Goal: Communication & Community: Share content

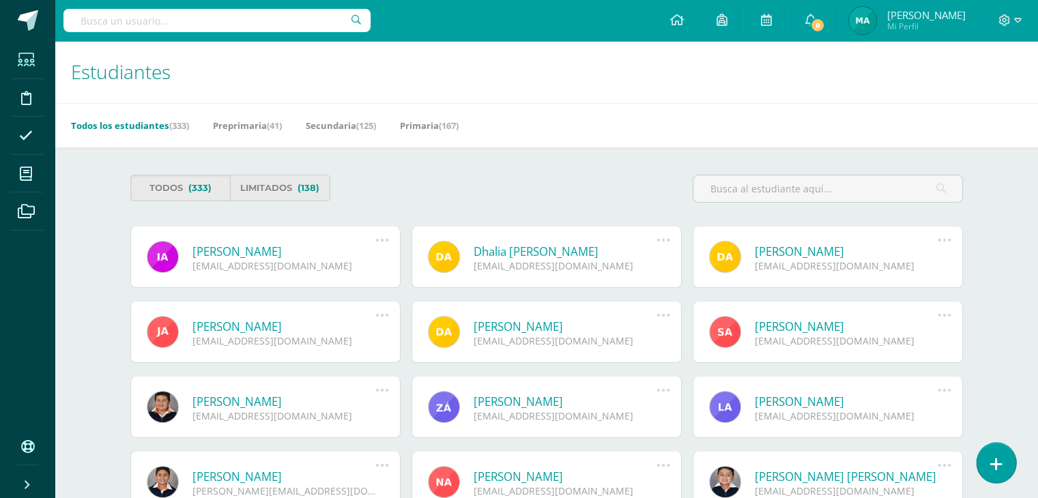
click at [985, 465] on link at bounding box center [995, 463] width 39 height 40
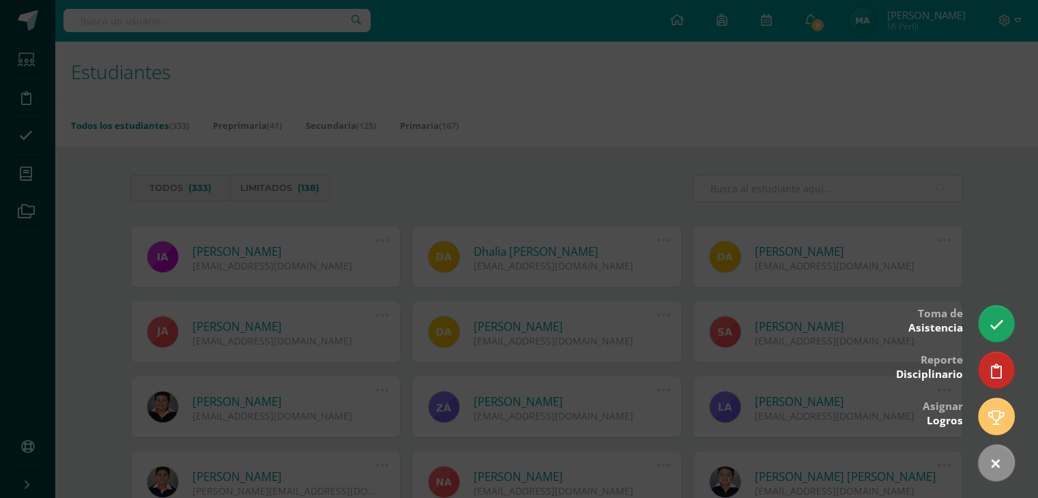
click at [624, 273] on div at bounding box center [519, 249] width 1038 height 498
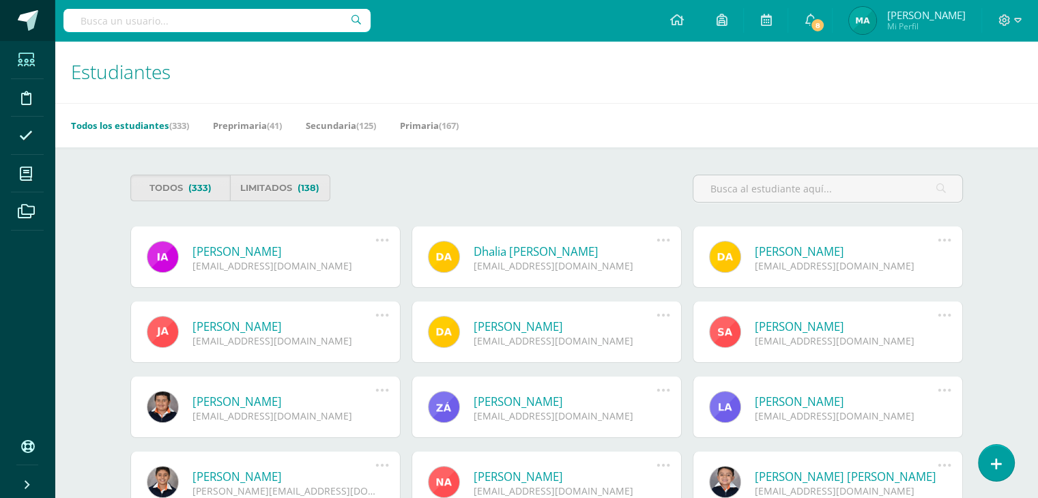
click at [24, 26] on span at bounding box center [28, 20] width 20 height 20
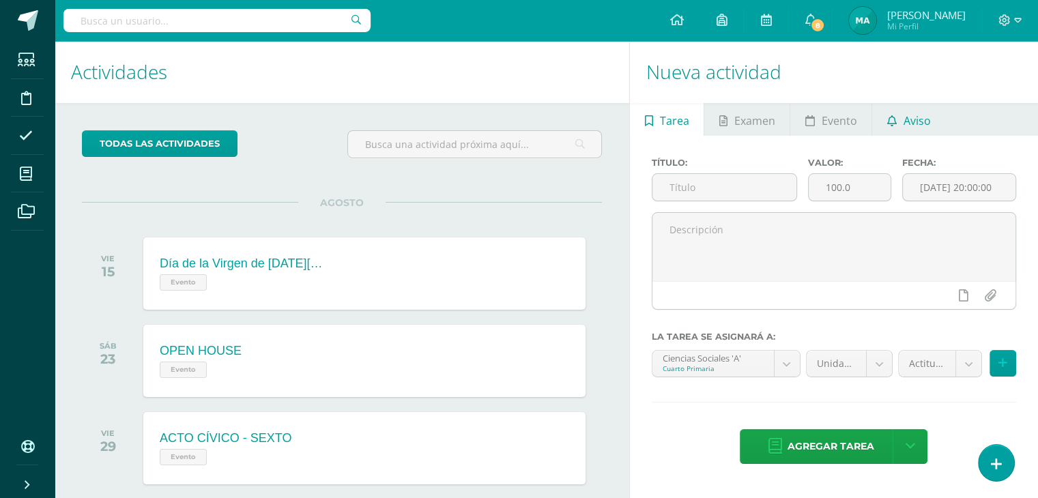
click at [887, 118] on icon at bounding box center [892, 120] width 10 height 11
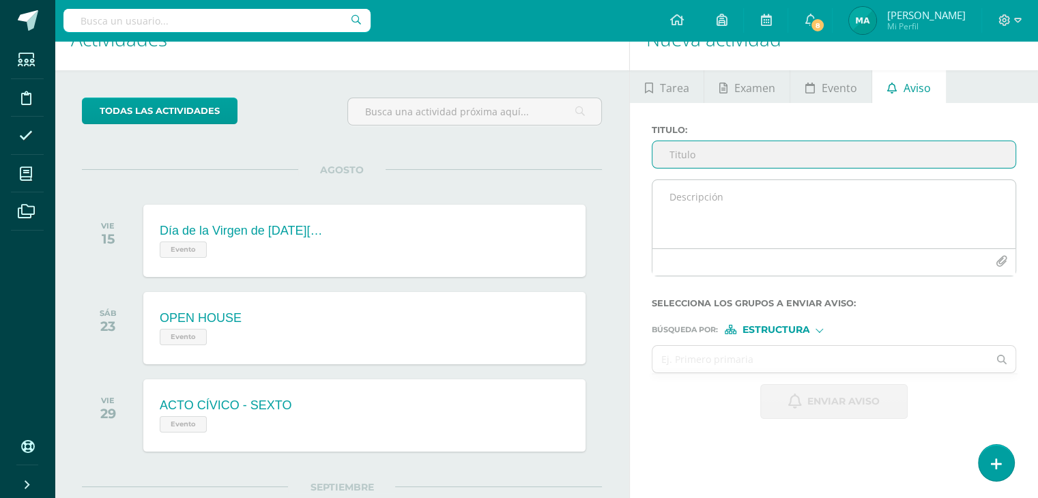
scroll to position [30, 0]
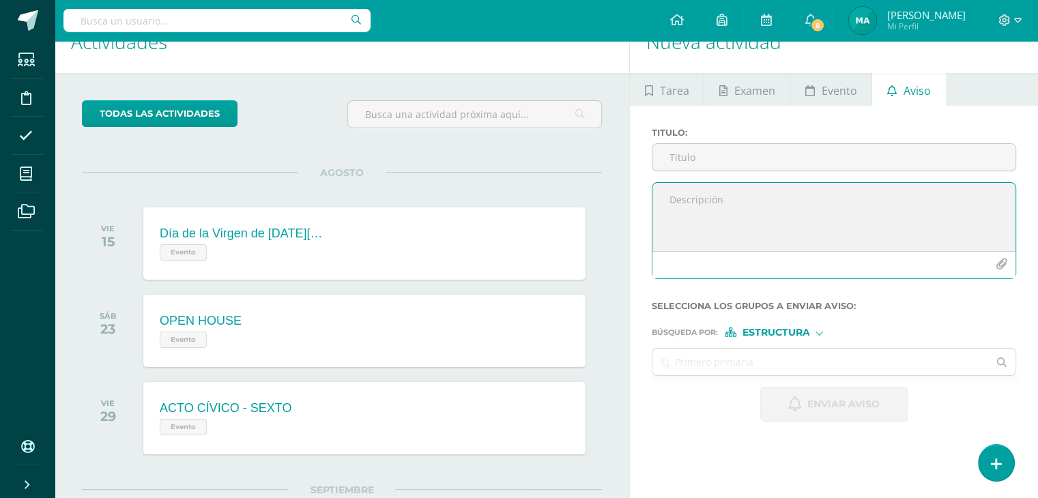
click at [750, 206] on textarea at bounding box center [833, 217] width 363 height 68
paste textarea "Queridos alumnos: Estamos muy próximos a celebrar nuestras actividades patrias …"
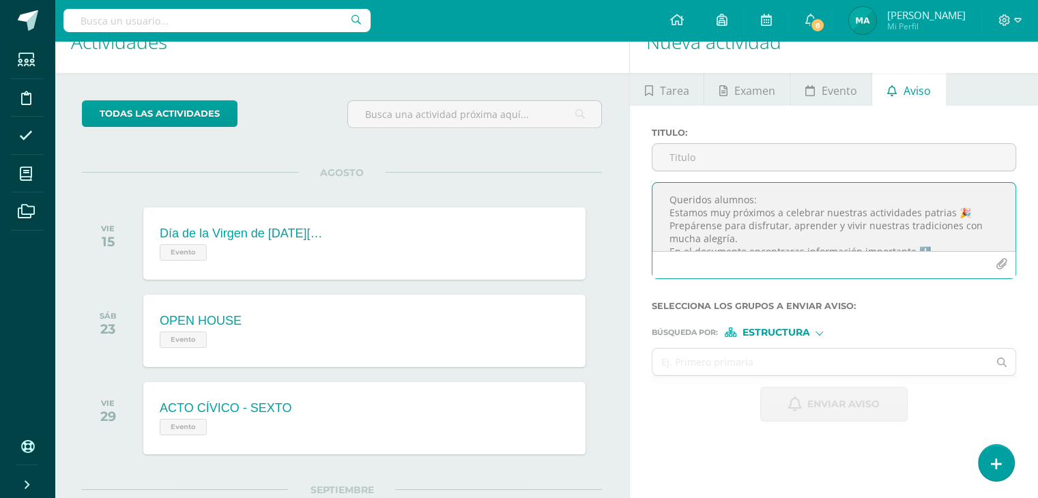
scroll to position [57, 0]
type textarea "Queridos alumnos: Estamos muy próximos a celebrar nuestras actividades patrias …"
click at [995, 259] on icon "button" at bounding box center [1001, 265] width 12 height 12
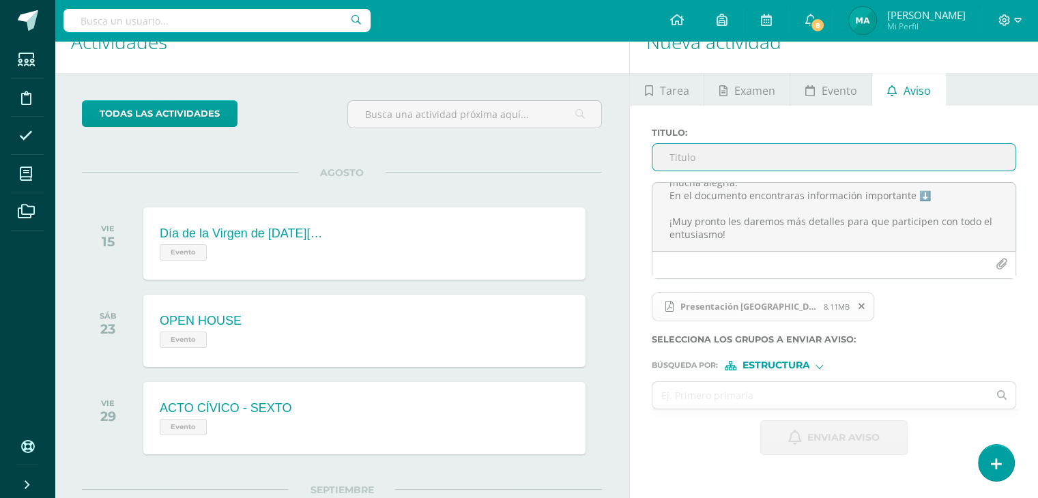
click at [717, 166] on input "Titulo :" at bounding box center [833, 157] width 363 height 27
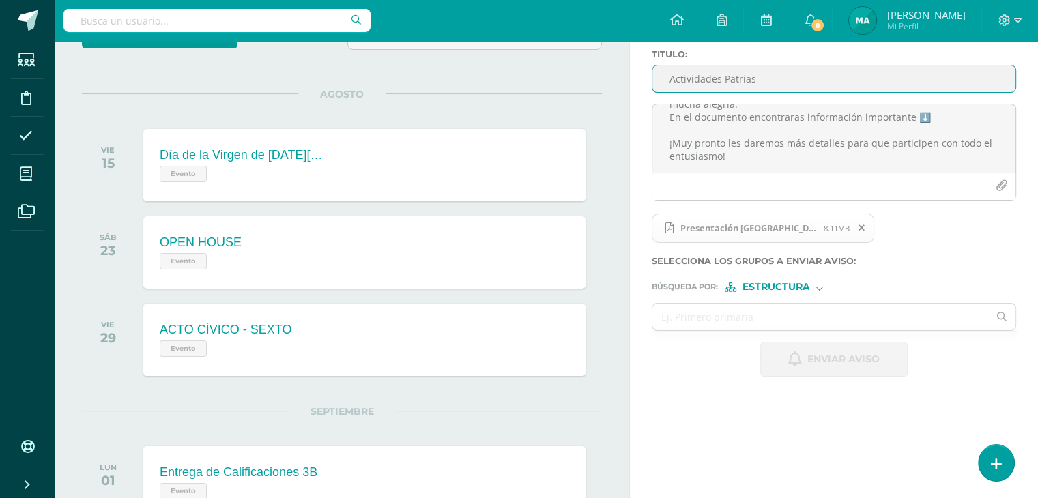
scroll to position [110, 0]
type input "Actividades Patrias"
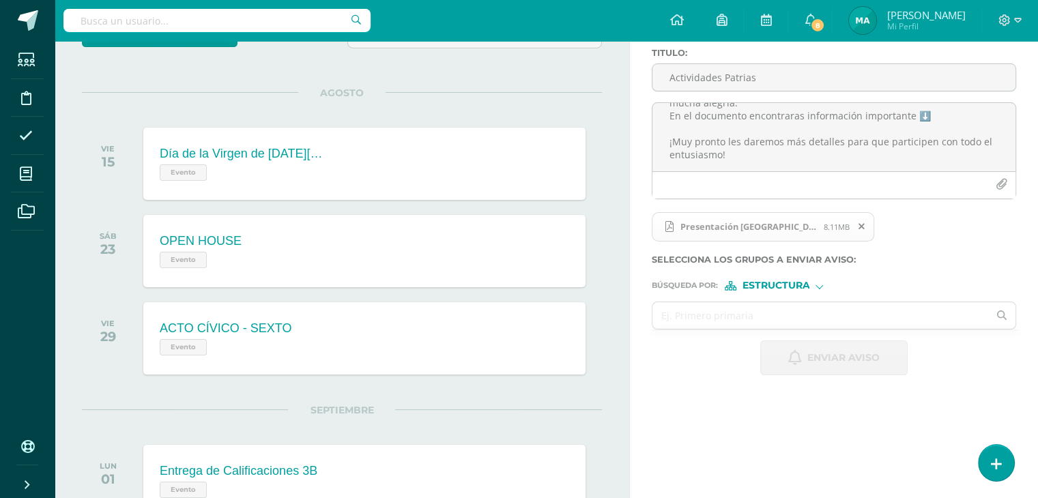
click at [805, 285] on span "Estructura" at bounding box center [776, 286] width 68 height 8
click at [684, 302] on input "text" at bounding box center [820, 315] width 336 height 27
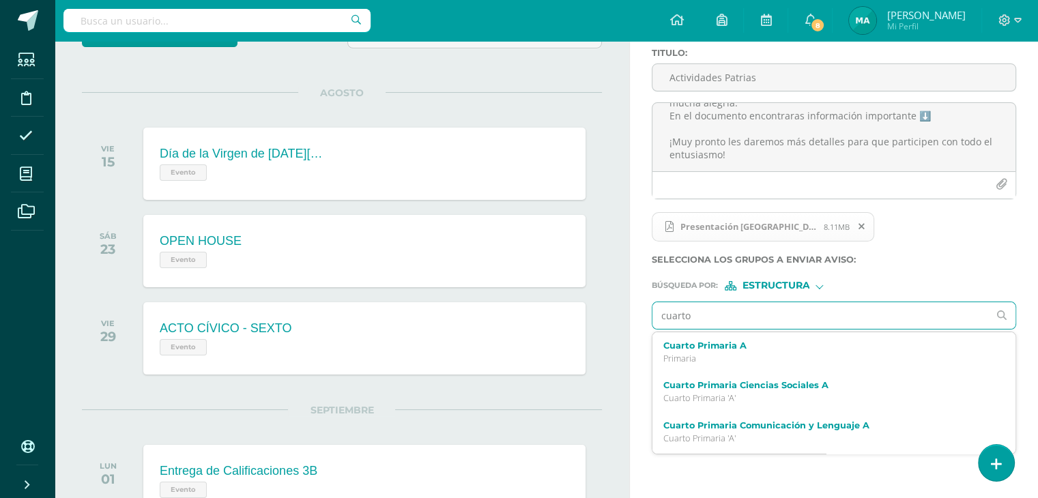
type input "cuarto"
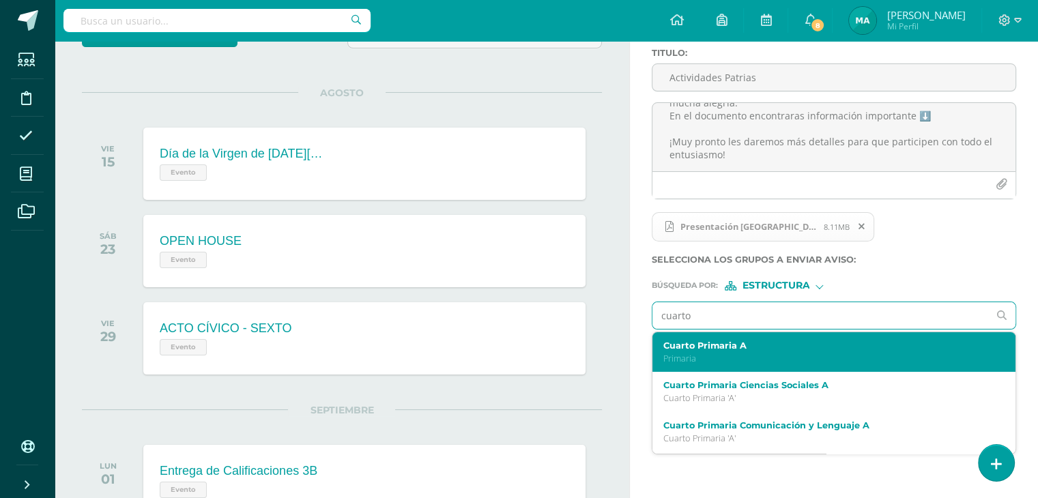
click at [709, 334] on div "Cuarto Primaria A Primaria" at bounding box center [833, 352] width 363 height 40
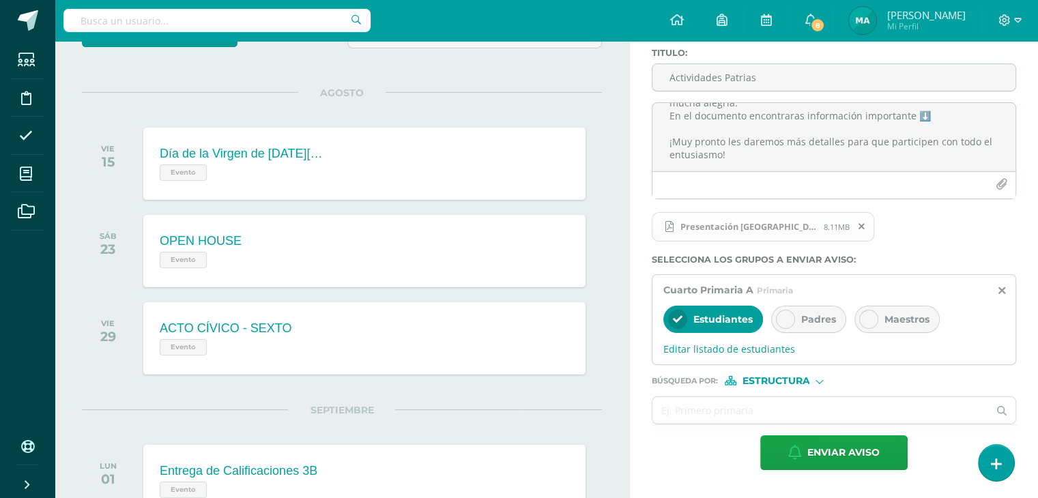
click at [785, 319] on icon at bounding box center [785, 320] width 10 height 10
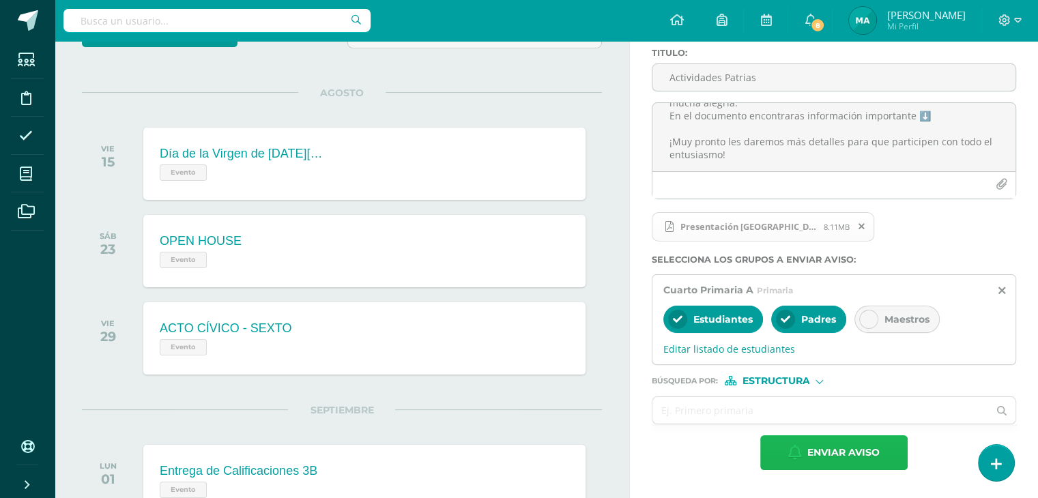
click at [864, 447] on span "Enviar aviso" at bounding box center [843, 452] width 72 height 33
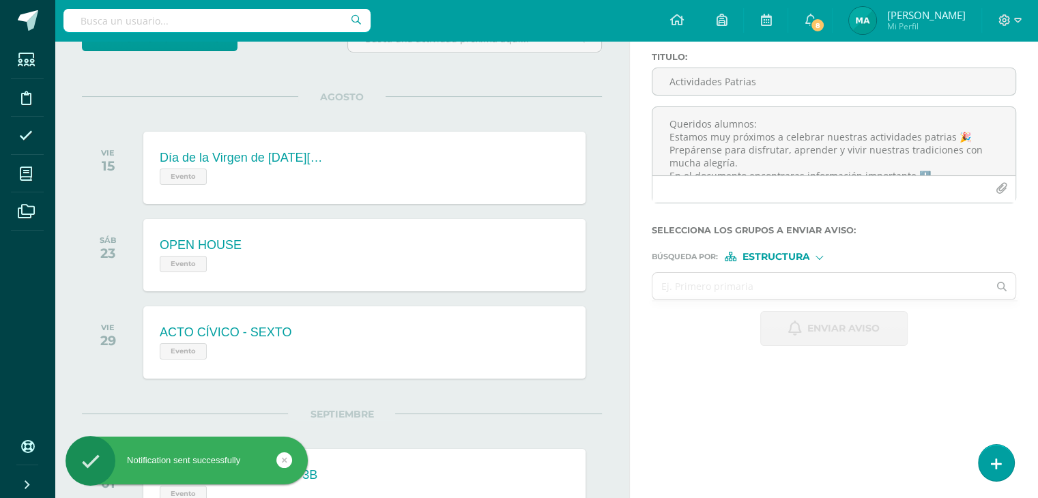
scroll to position [0, 0]
